Goal: Task Accomplishment & Management: Manage account settings

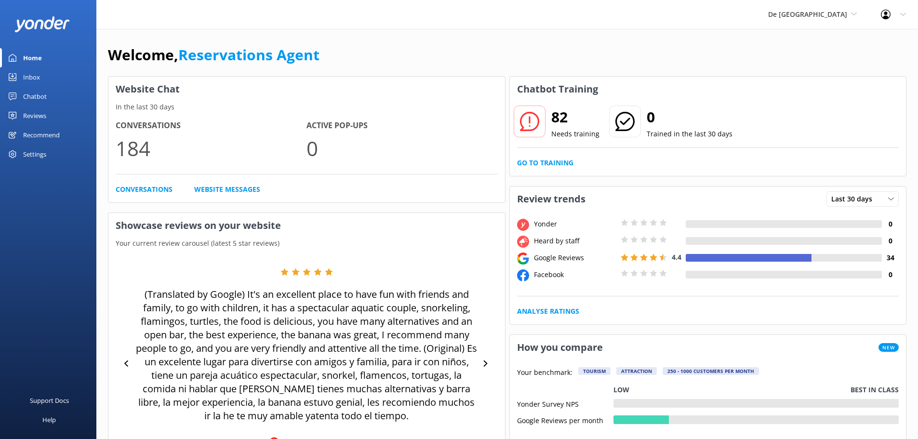
click at [48, 80] on link "Inbox" at bounding box center [48, 76] width 96 height 19
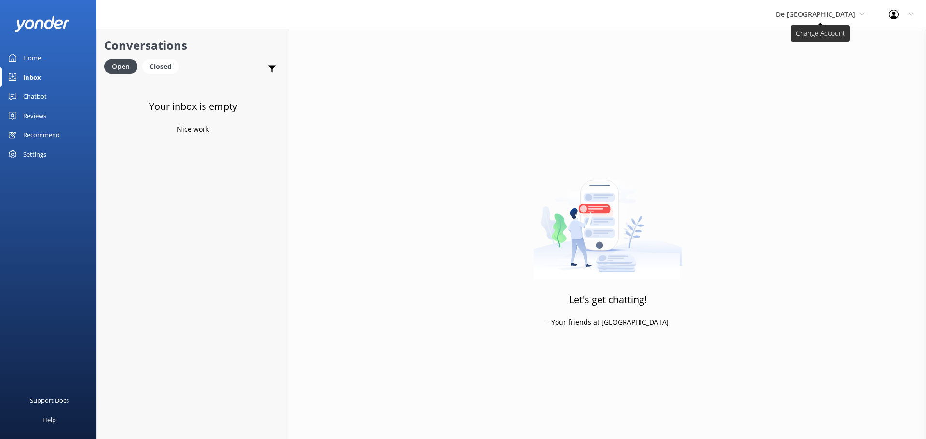
click at [846, 13] on span "De [GEOGRAPHIC_DATA]" at bounding box center [815, 14] width 79 height 9
click at [828, 39] on link "De [GEOGRAPHIC_DATA]" at bounding box center [812, 40] width 96 height 23
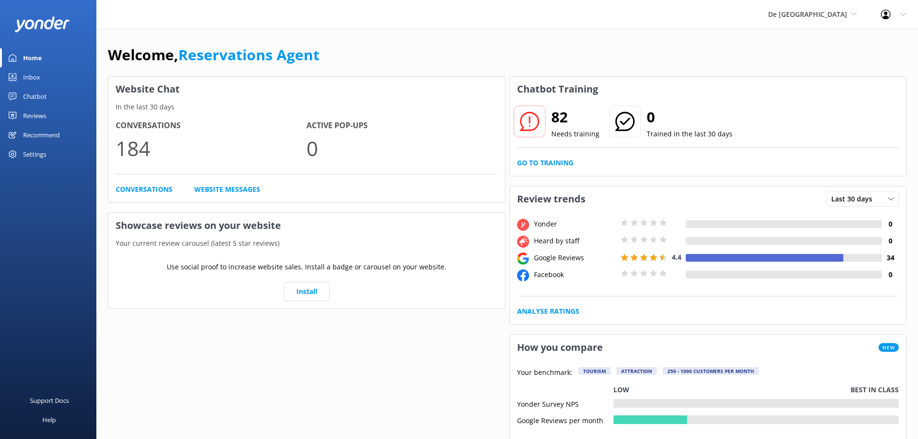
click at [38, 79] on div "Inbox" at bounding box center [31, 76] width 17 height 19
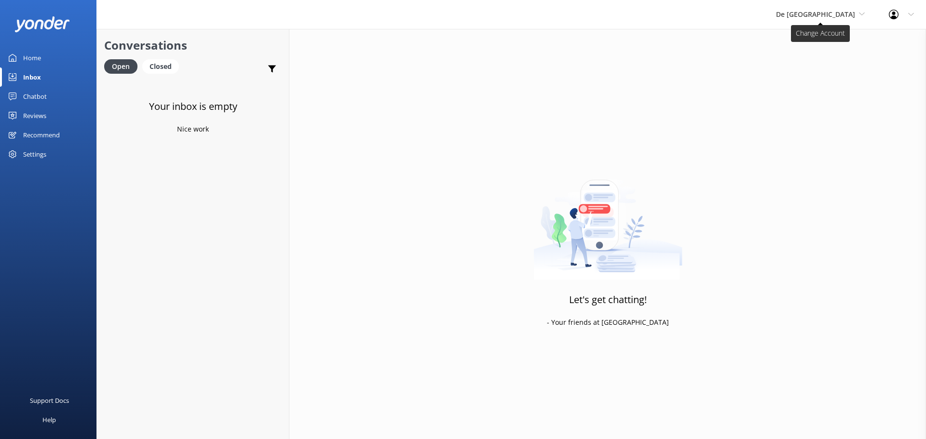
click at [829, 19] on span "De [GEOGRAPHIC_DATA]" at bounding box center [820, 14] width 89 height 11
click at [828, 63] on link "Aruba's Activities Expert" at bounding box center [812, 63] width 96 height 23
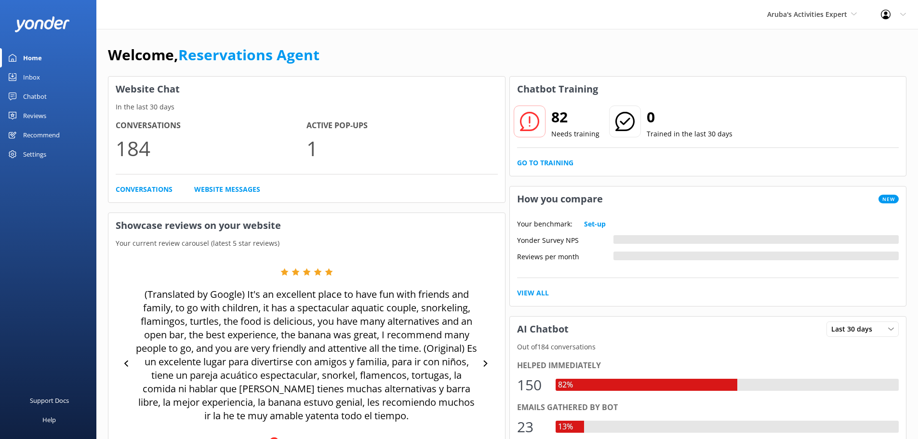
drag, startPoint x: 43, startPoint y: 73, endPoint x: 50, endPoint y: 75, distance: 6.9
click at [42, 73] on link "Inbox" at bounding box center [48, 76] width 96 height 19
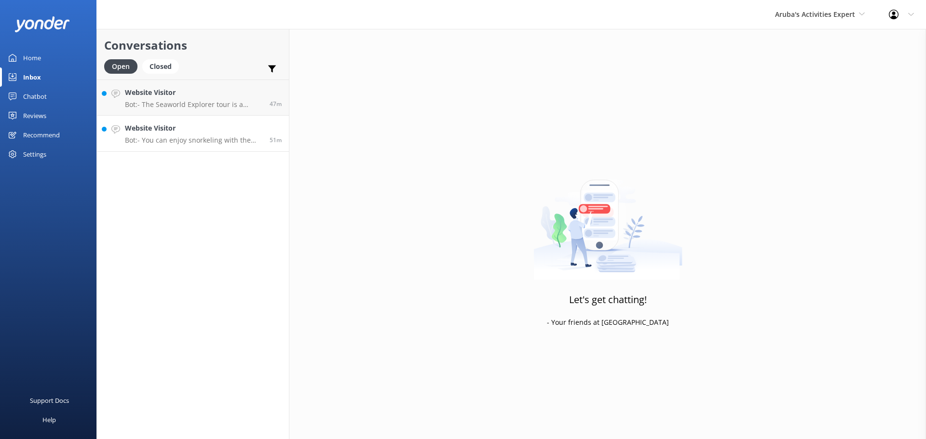
click at [171, 135] on div "Website Visitor Bot: - You can enjoy snorkeling with the Palm Pleasure catamara…" at bounding box center [193, 133] width 137 height 21
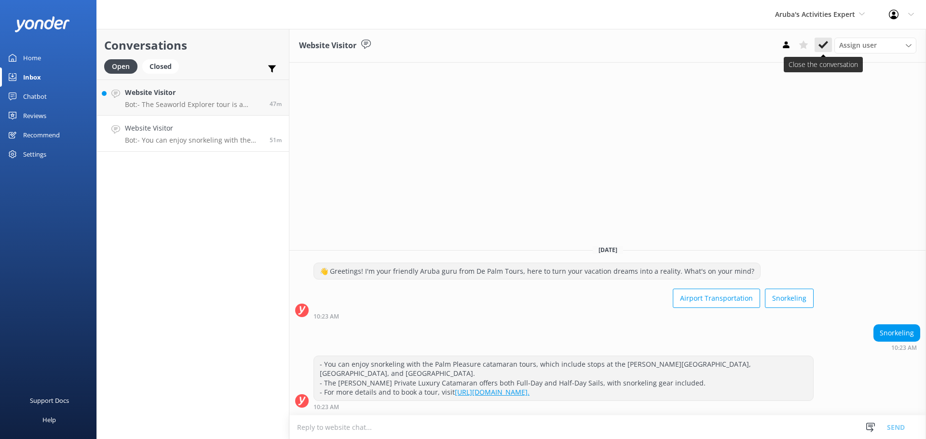
click at [817, 52] on button at bounding box center [822, 45] width 17 height 14
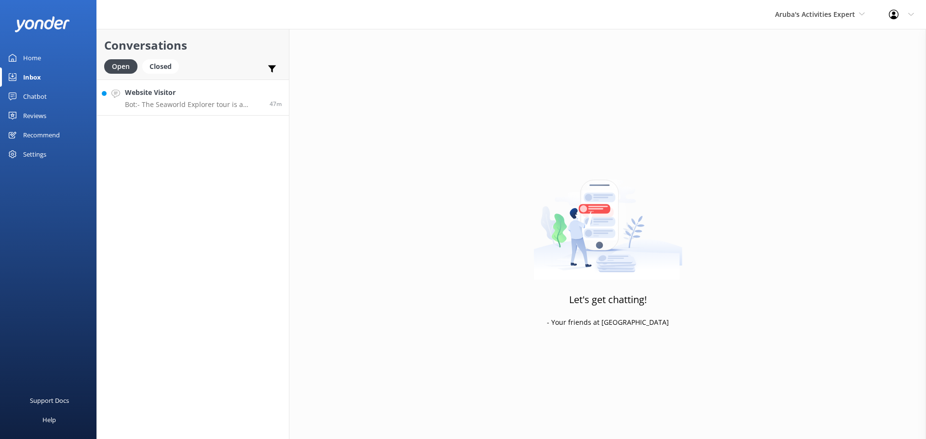
click at [197, 102] on p "Bot: - The Seaworld Explorer tour is a family-friendly experience suitable for …" at bounding box center [193, 104] width 137 height 9
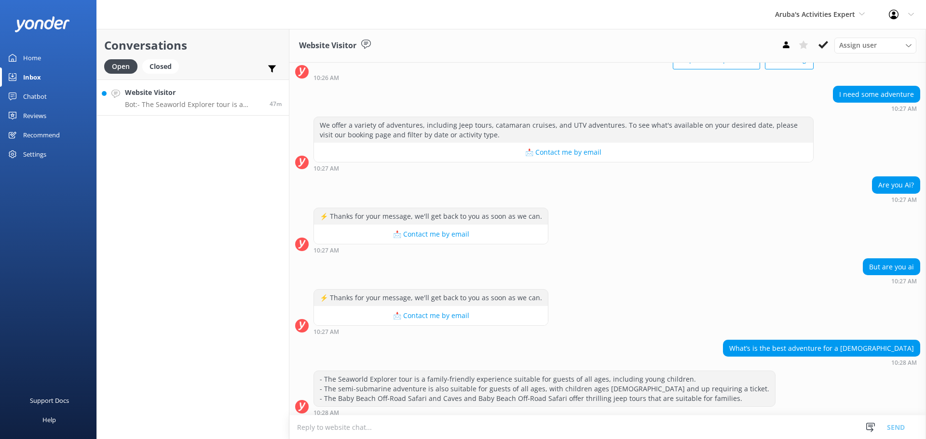
scroll to position [70, 0]
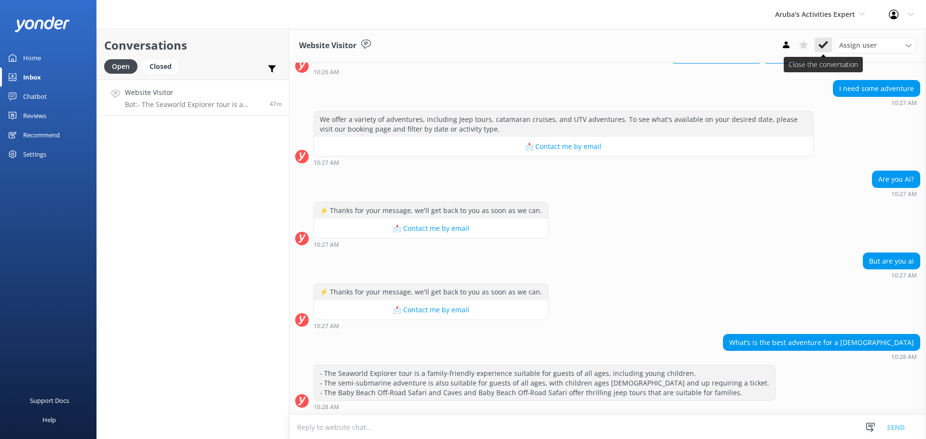
click at [816, 49] on button at bounding box center [822, 45] width 17 height 14
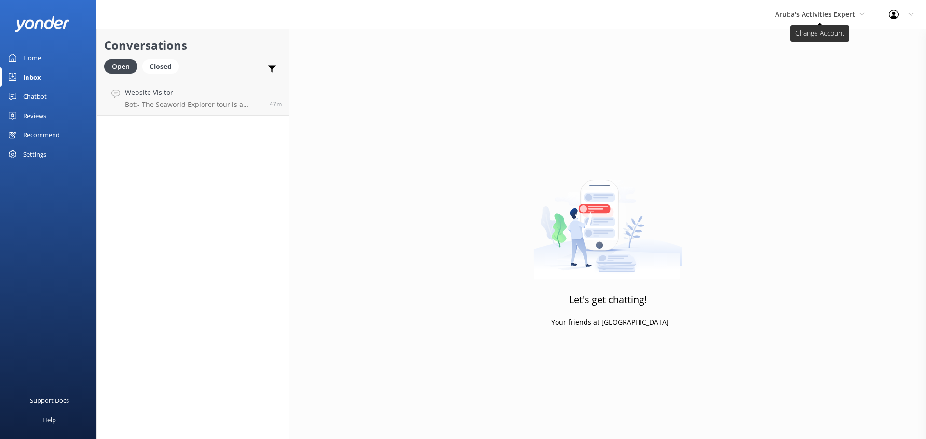
click at [811, 17] on span "Aruba's Activities Expert" at bounding box center [815, 14] width 80 height 9
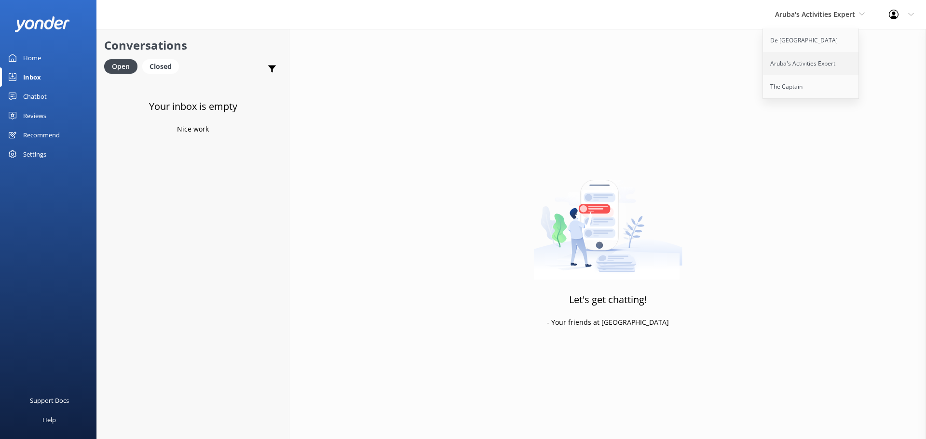
click at [800, 57] on link "Aruba's Activities Expert" at bounding box center [811, 63] width 96 height 23
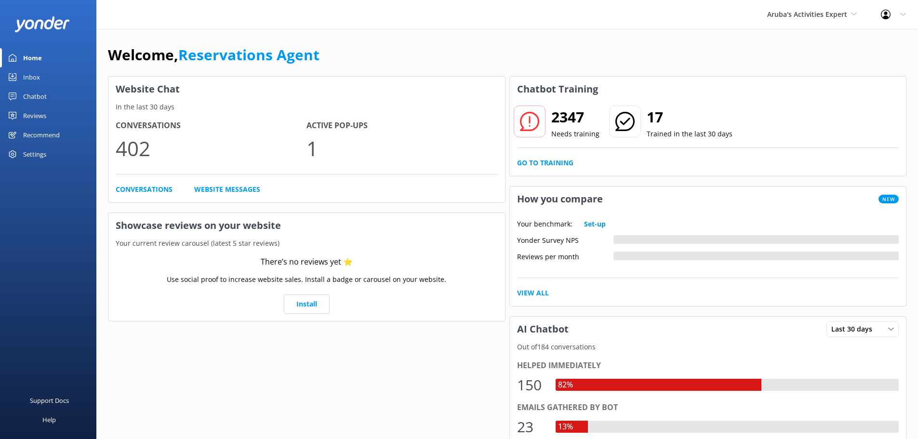
click at [38, 76] on div "Inbox" at bounding box center [31, 76] width 17 height 19
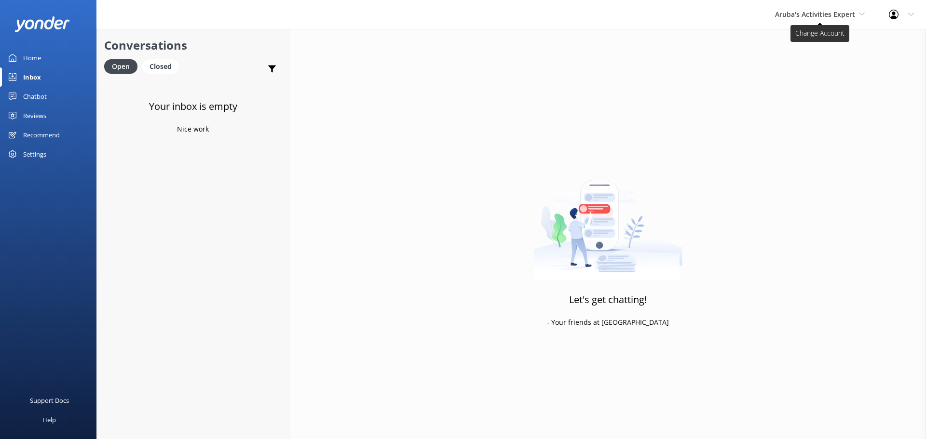
click at [808, 10] on span "Aruba's Activities Expert" at bounding box center [815, 14] width 80 height 9
click at [822, 91] on link "The Captain" at bounding box center [811, 86] width 96 height 23
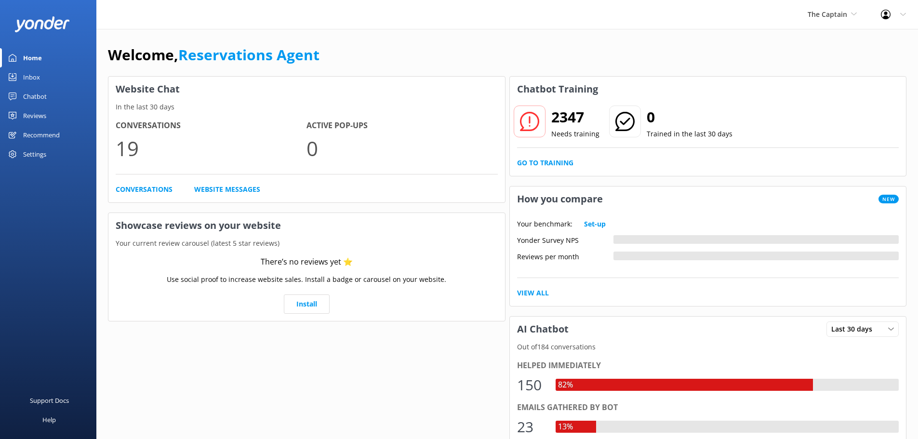
click at [50, 73] on link "Inbox" at bounding box center [48, 76] width 96 height 19
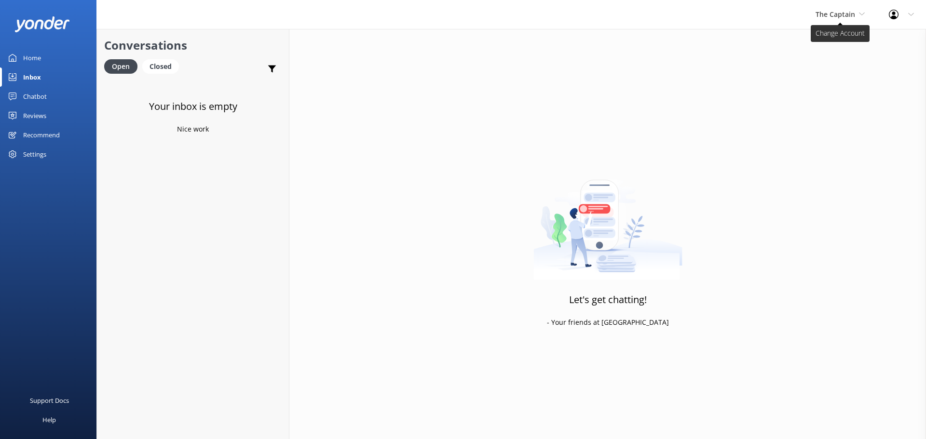
click at [829, 18] on span "The Captain" at bounding box center [835, 14] width 40 height 9
click at [831, 40] on link "De [GEOGRAPHIC_DATA]" at bounding box center [851, 40] width 96 height 23
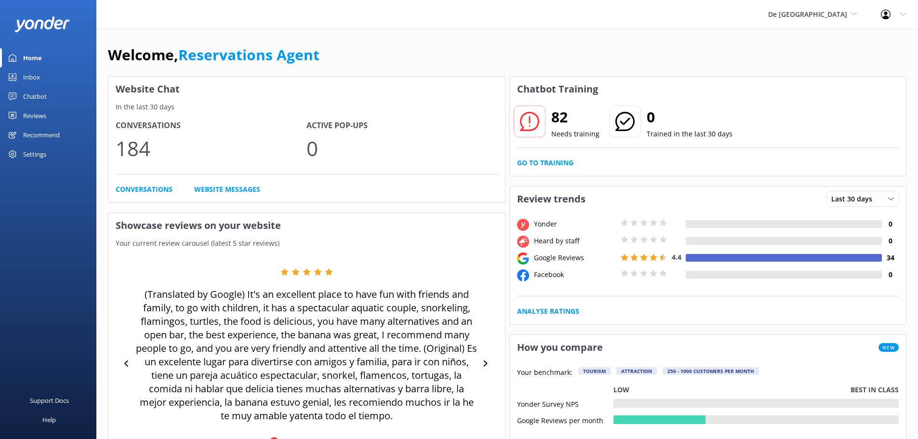
click at [55, 82] on link "Inbox" at bounding box center [48, 76] width 96 height 19
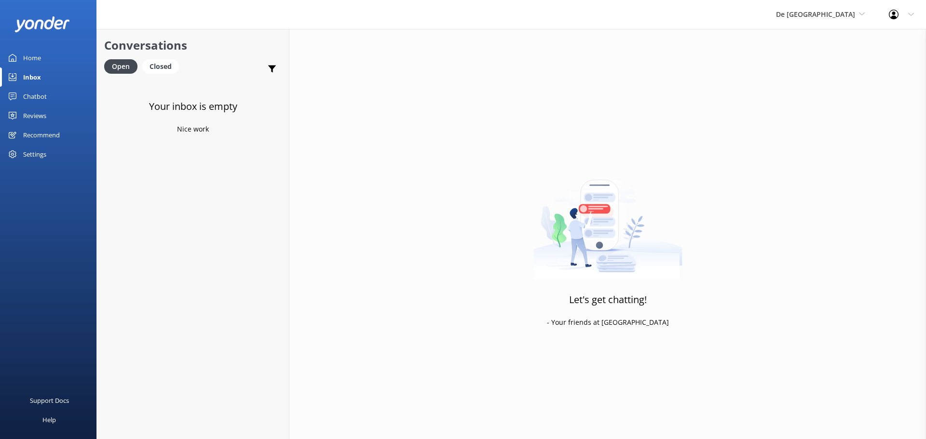
click at [814, 23] on div "De Palm Island De Palm Island Aruba's Activities Expert The Captain" at bounding box center [820, 14] width 113 height 29
click at [839, 65] on link "Aruba's Activities Expert" at bounding box center [812, 63] width 96 height 23
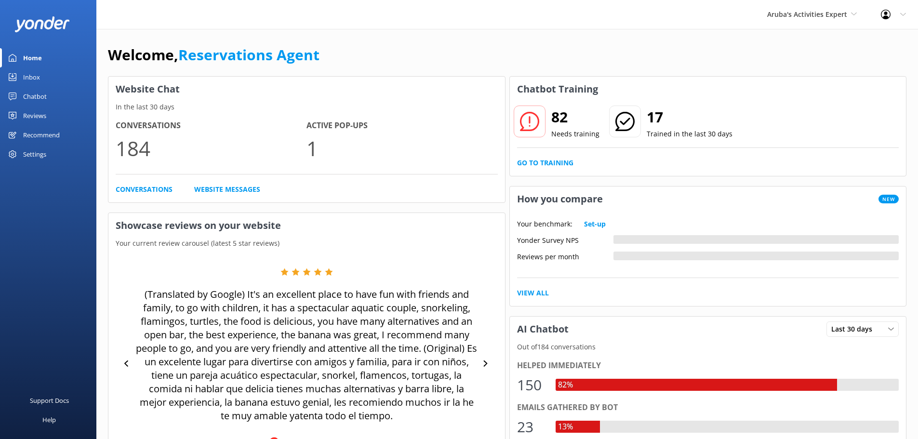
click at [34, 83] on div "Inbox" at bounding box center [31, 76] width 17 height 19
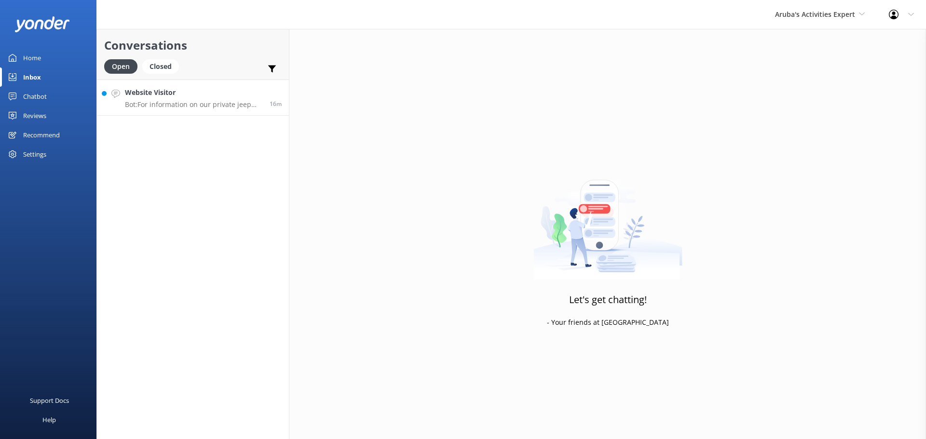
click at [172, 98] on h4 "Website Visitor" at bounding box center [193, 92] width 137 height 11
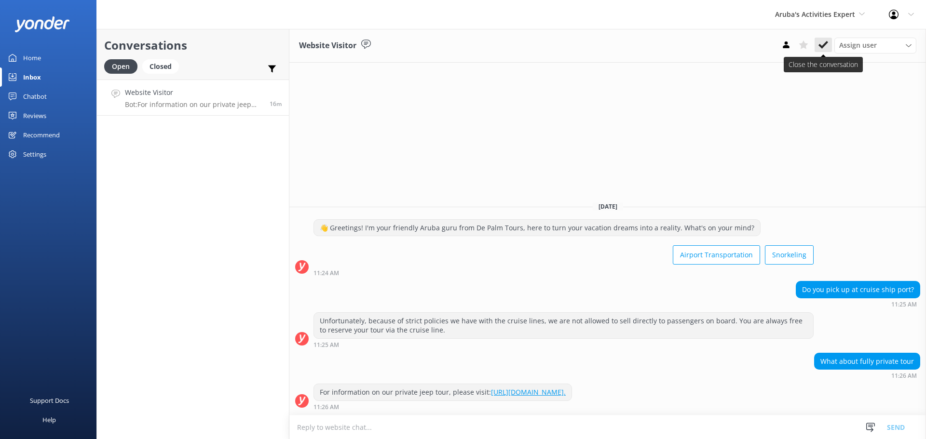
click at [825, 42] on icon at bounding box center [823, 45] width 10 height 10
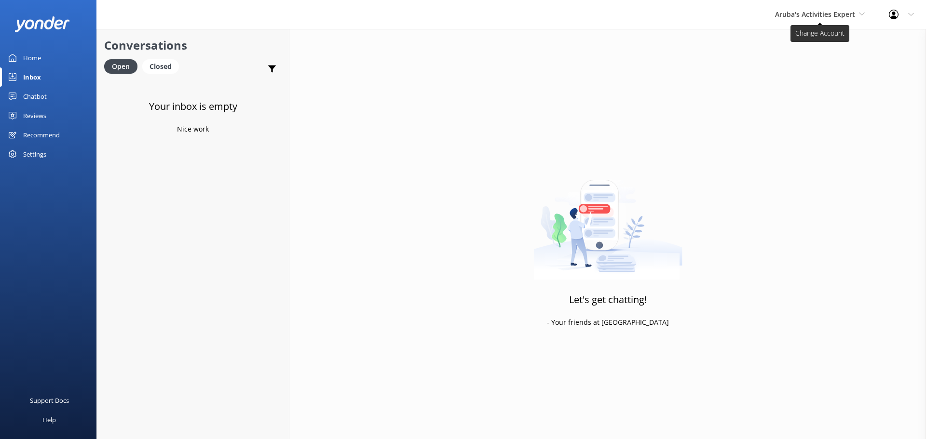
click at [816, 18] on span "Aruba's Activities Expert" at bounding box center [815, 14] width 80 height 9
click at [806, 81] on link "The Captain" at bounding box center [811, 86] width 96 height 23
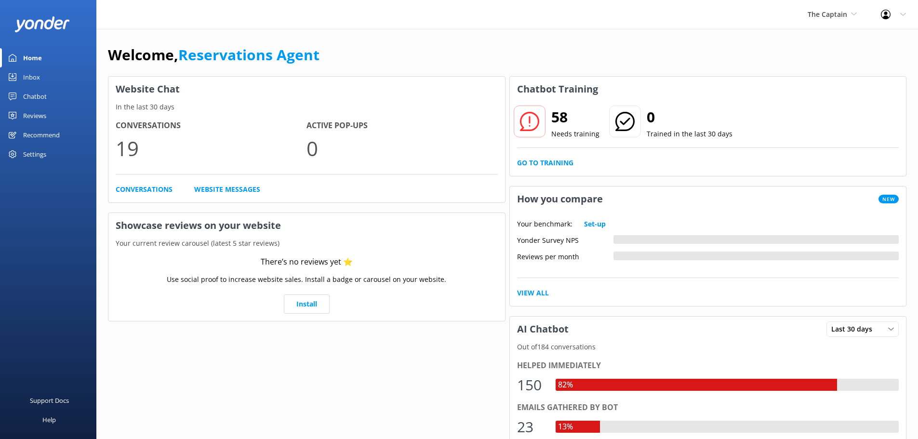
click at [38, 78] on div "Inbox" at bounding box center [31, 76] width 17 height 19
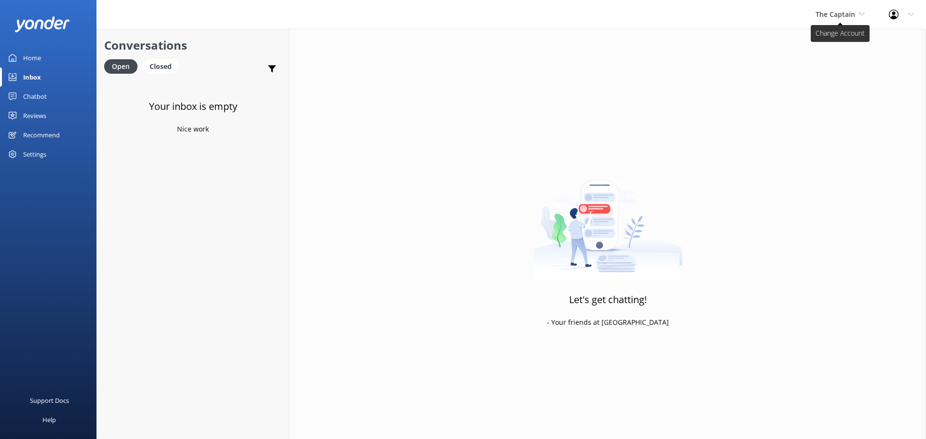
click at [836, 19] on span "The Captain" at bounding box center [839, 14] width 49 height 11
click at [833, 37] on link "De [GEOGRAPHIC_DATA]" at bounding box center [851, 40] width 96 height 23
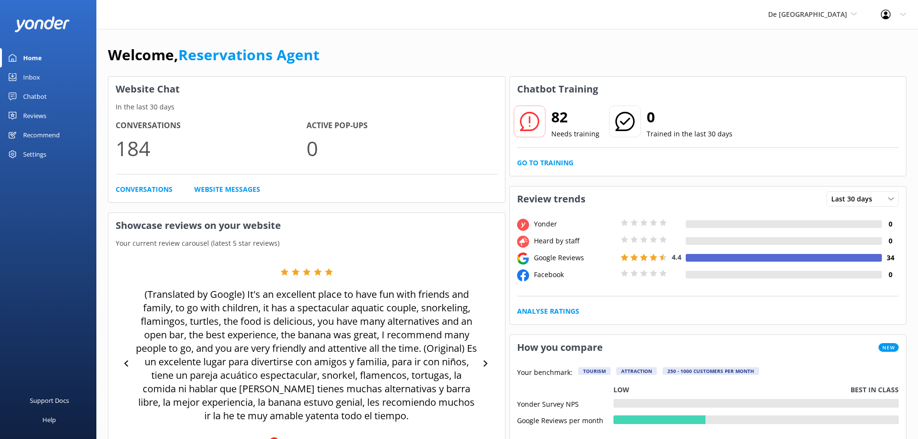
click at [742, 104] on div "82 Needs training 0 Trained in the last 30 days Go to Training" at bounding box center [708, 139] width 397 height 74
click at [40, 72] on div "Inbox" at bounding box center [31, 76] width 17 height 19
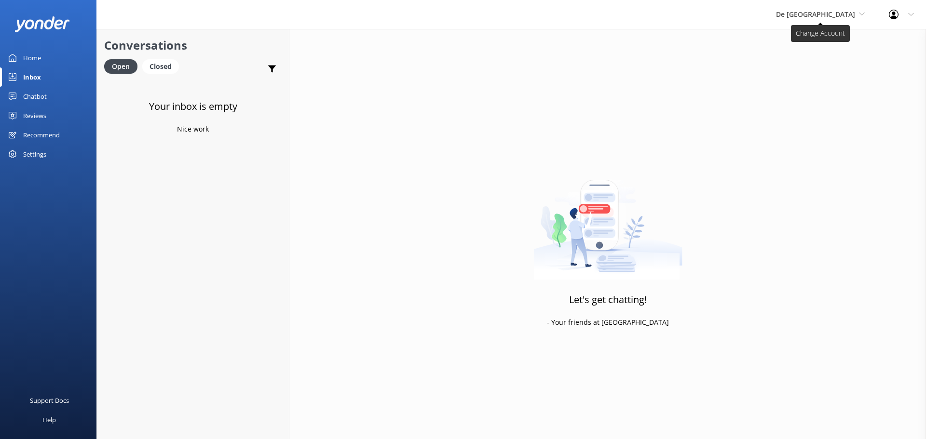
click at [827, 19] on span "De [GEOGRAPHIC_DATA]" at bounding box center [820, 14] width 89 height 11
click at [826, 67] on link "Aruba's Activities Expert" at bounding box center [812, 63] width 96 height 23
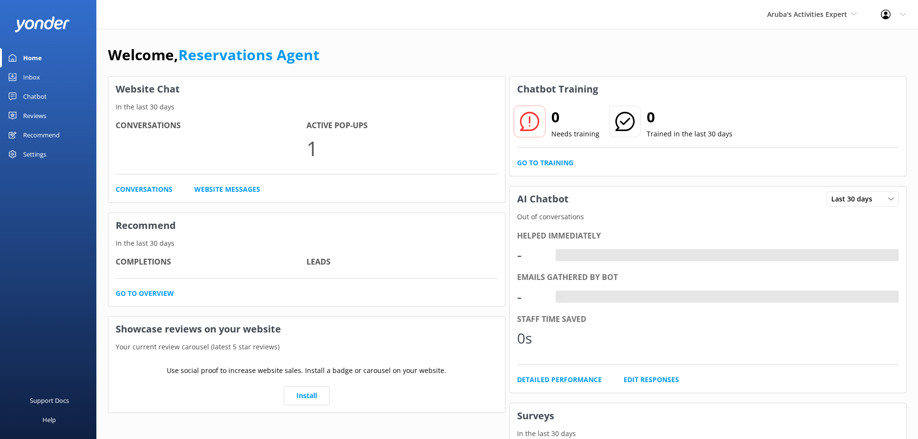
click at [56, 81] on link "Inbox" at bounding box center [48, 76] width 96 height 19
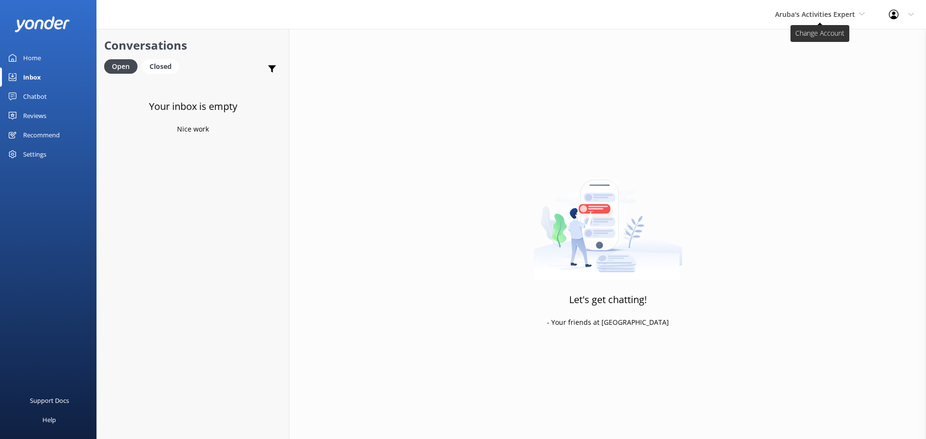
click at [802, 19] on span "Aruba's Activities Expert" at bounding box center [820, 14] width 90 height 11
click at [796, 81] on link "The Captain" at bounding box center [811, 86] width 96 height 23
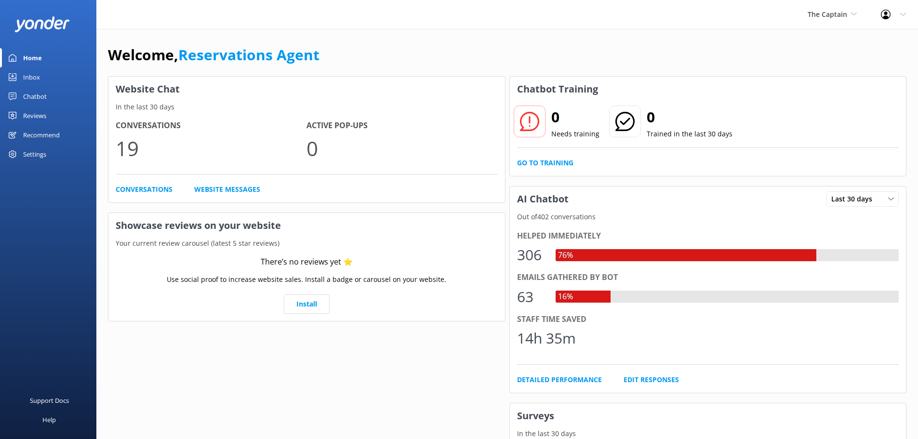
click at [29, 80] on div "Inbox" at bounding box center [31, 76] width 17 height 19
